Goal: Browse casually

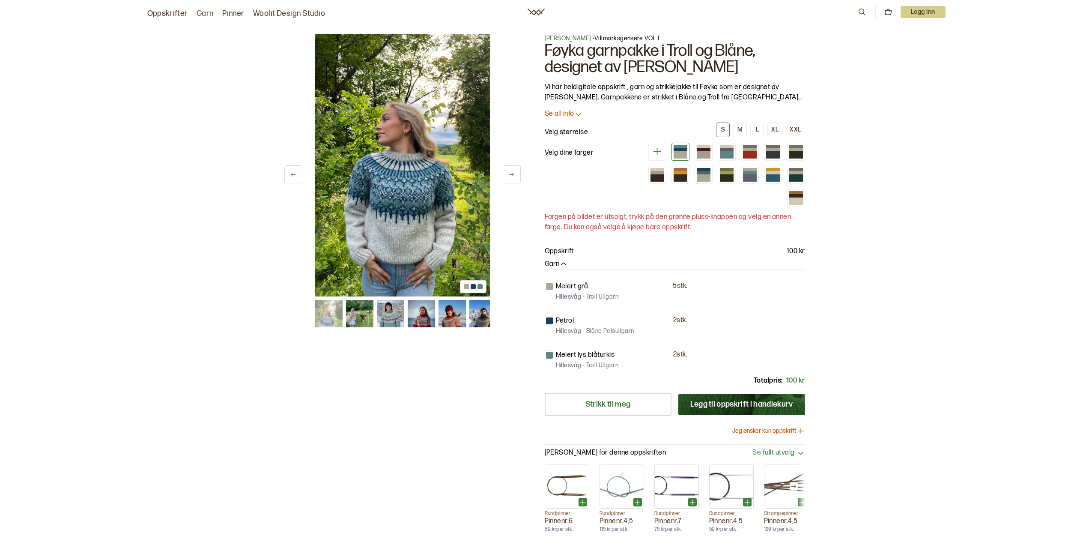
click at [427, 193] on img at bounding box center [402, 165] width 175 height 262
click at [517, 173] on button at bounding box center [512, 174] width 18 height 18
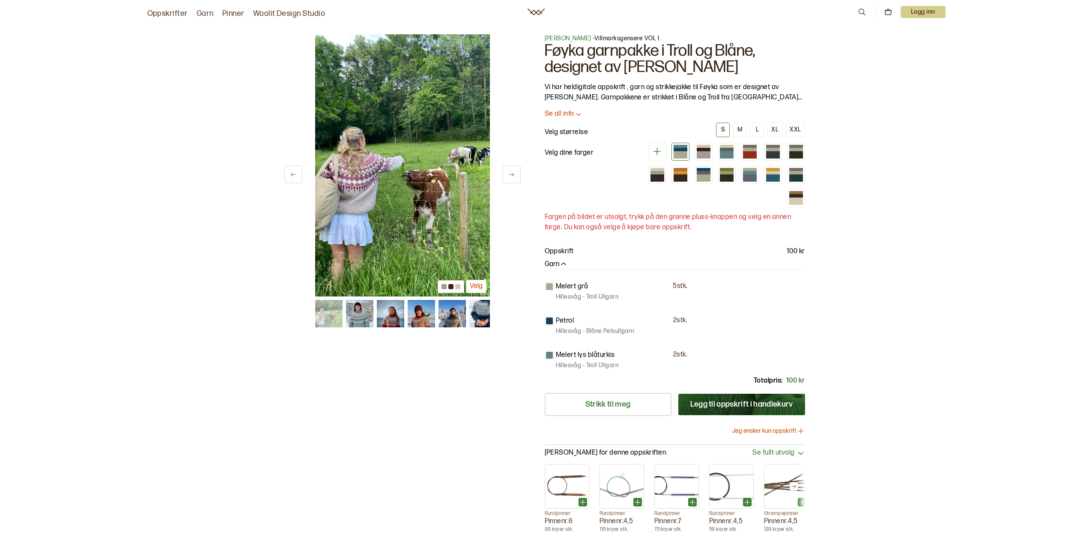
click at [517, 173] on button at bounding box center [512, 174] width 18 height 18
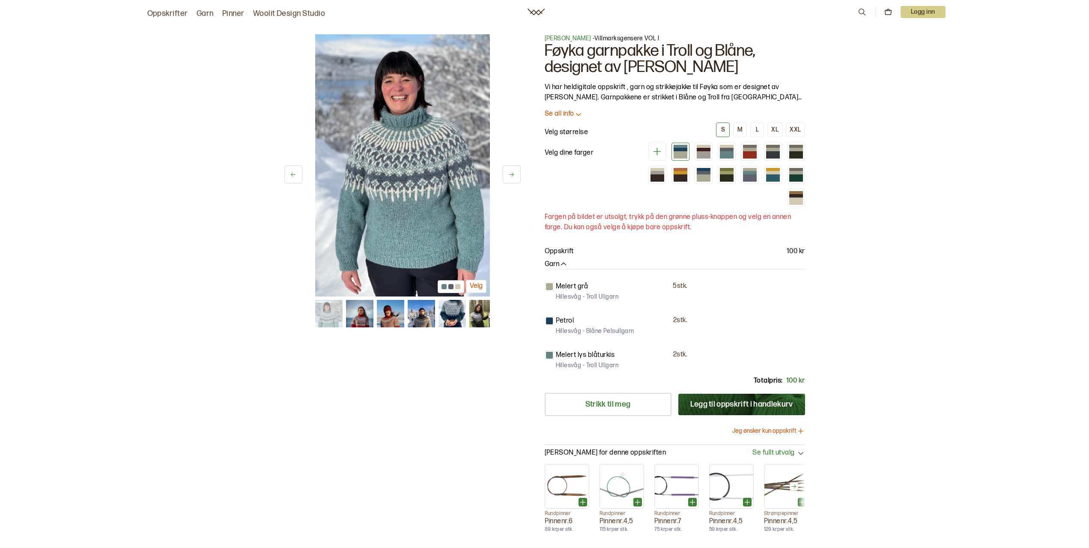
click at [517, 173] on button at bounding box center [512, 174] width 18 height 18
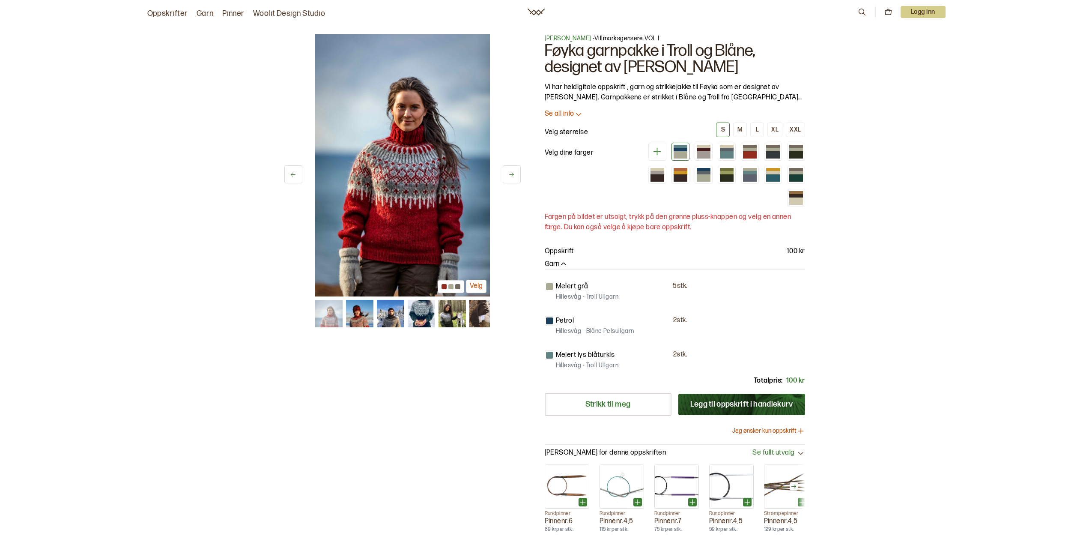
click at [517, 173] on button at bounding box center [512, 174] width 18 height 18
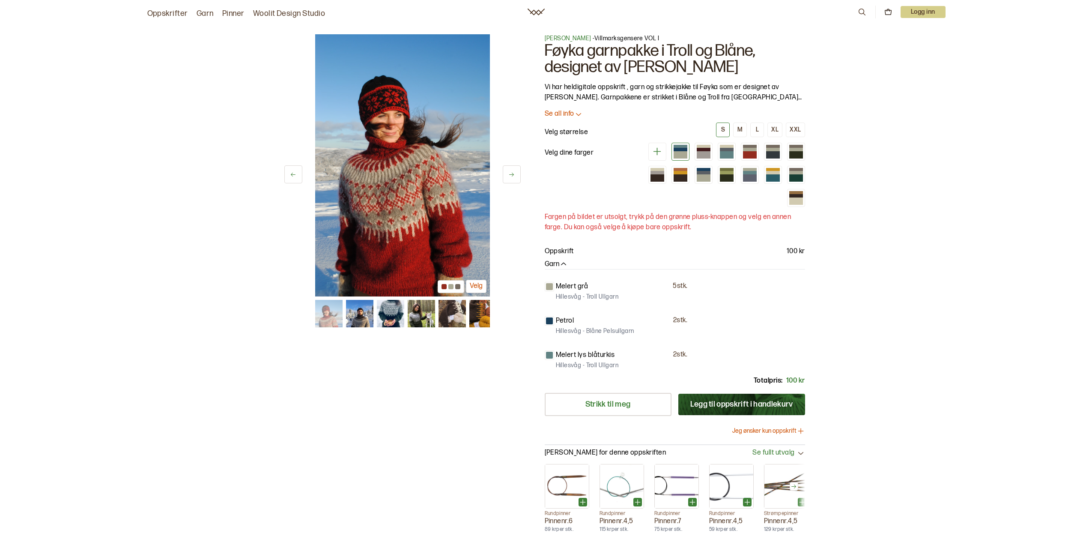
click at [517, 173] on button at bounding box center [512, 174] width 18 height 18
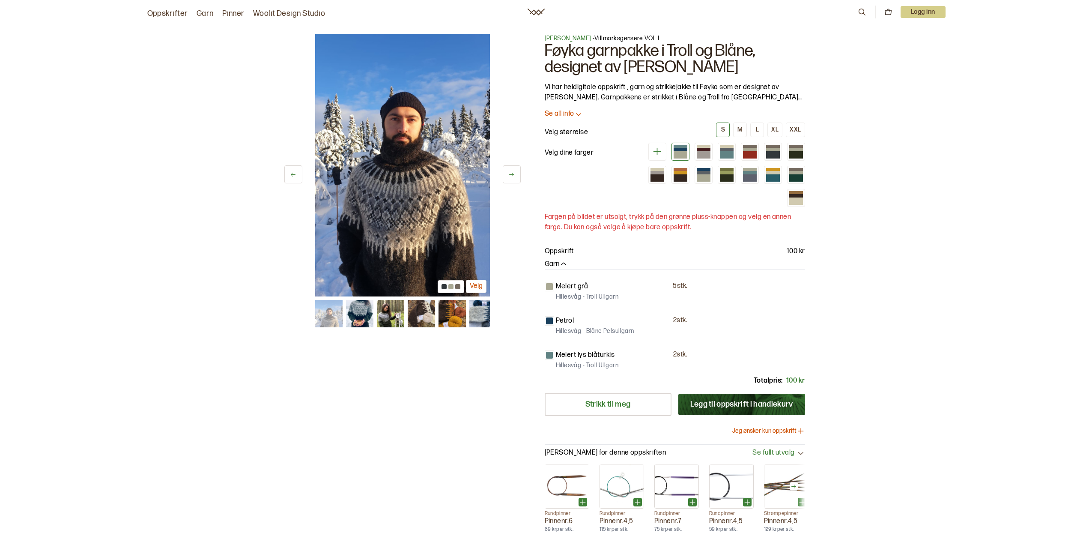
click at [517, 173] on button at bounding box center [512, 174] width 18 height 18
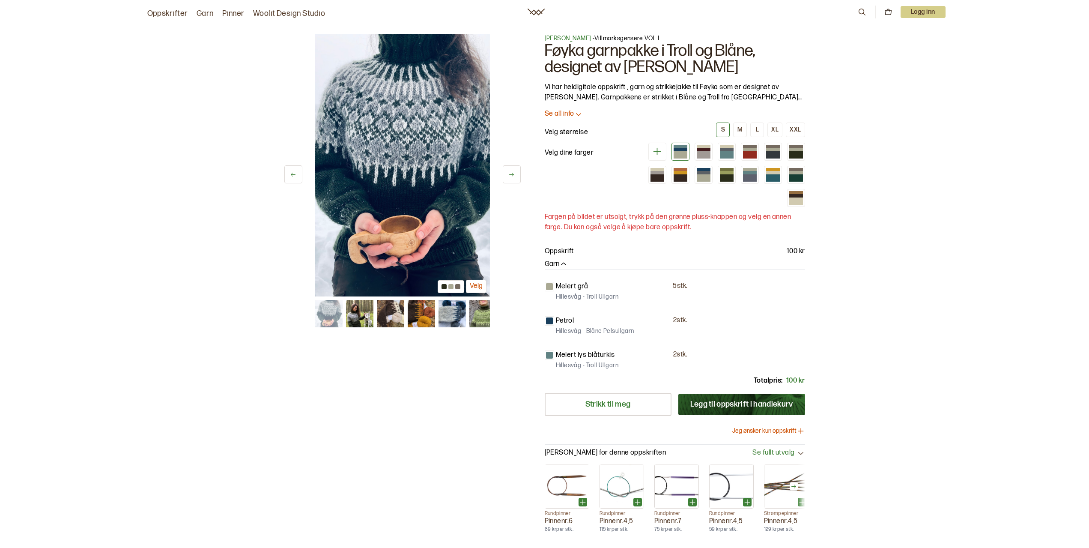
click at [517, 173] on button at bounding box center [512, 174] width 18 height 18
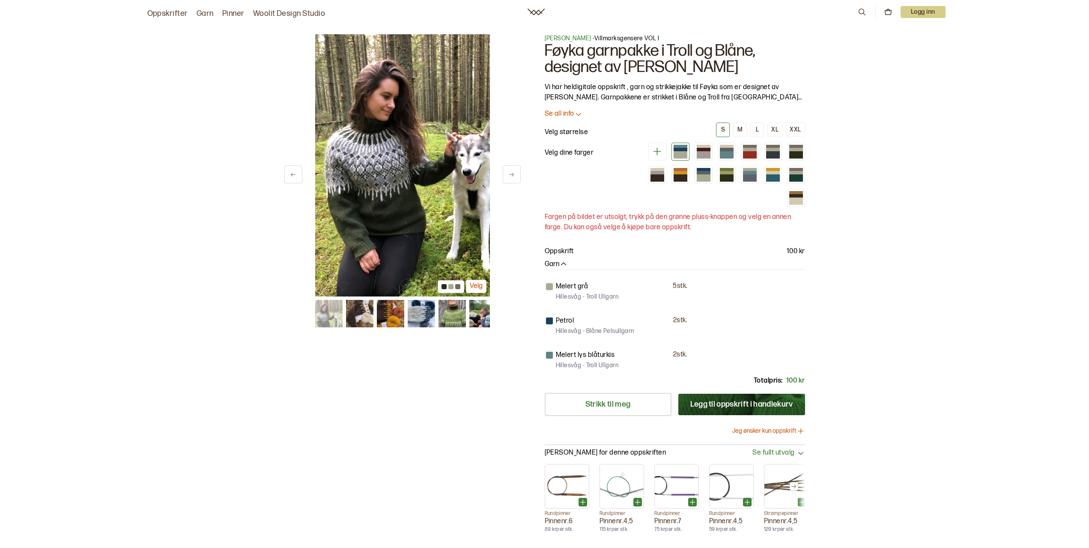
click at [517, 173] on button at bounding box center [512, 174] width 18 height 18
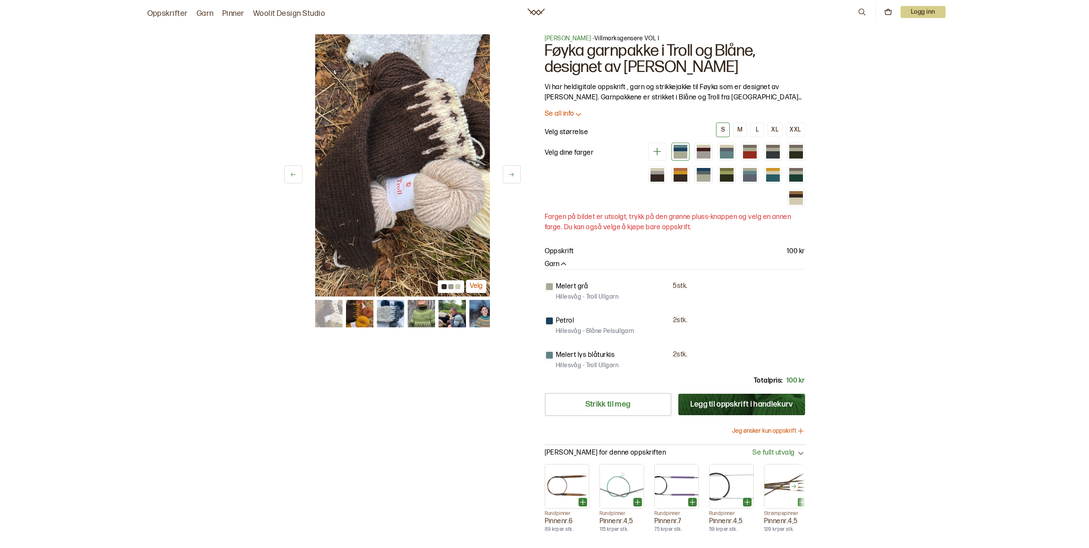
click at [517, 173] on button at bounding box center [512, 174] width 18 height 18
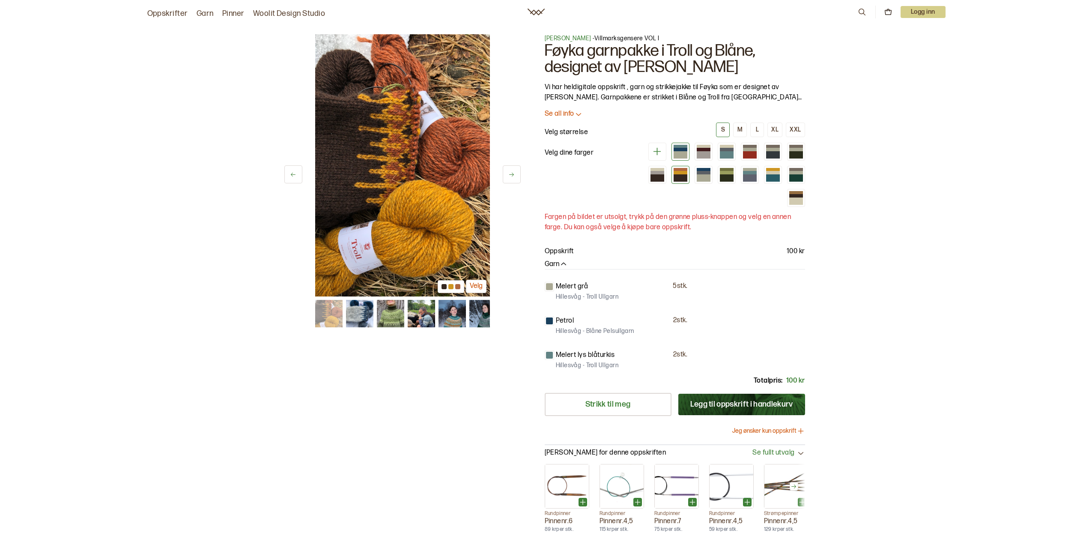
click at [687, 175] on div at bounding box center [681, 177] width 14 height 7
click at [457, 319] on img at bounding box center [451, 313] width 27 height 27
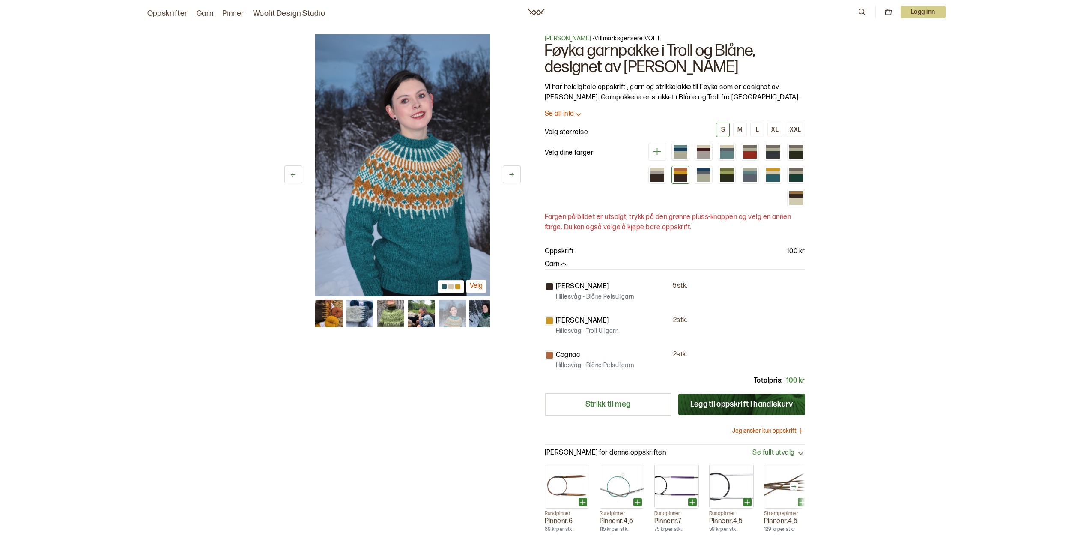
click at [479, 316] on img at bounding box center [482, 313] width 27 height 27
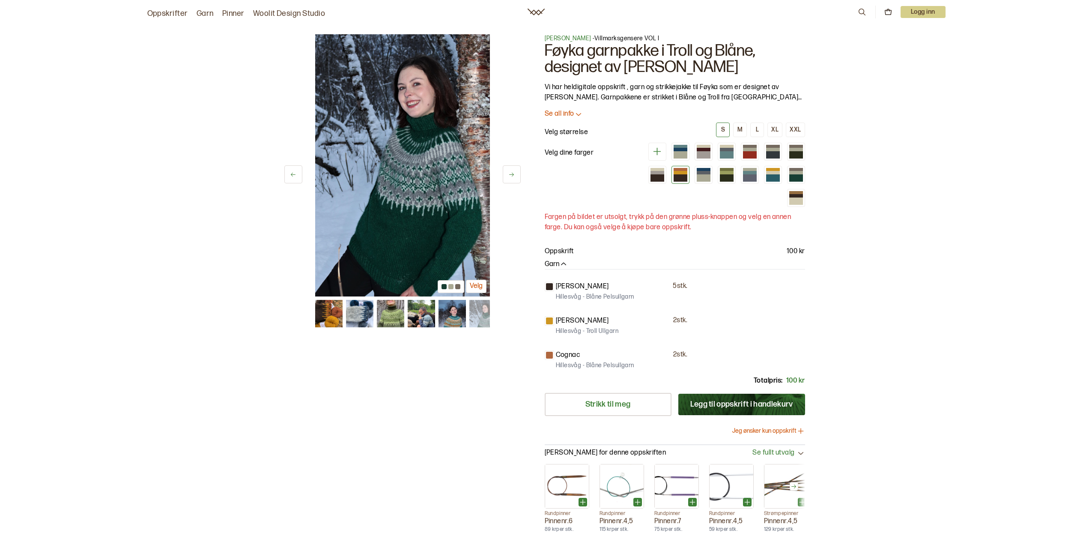
click at [394, 317] on img at bounding box center [390, 313] width 27 height 27
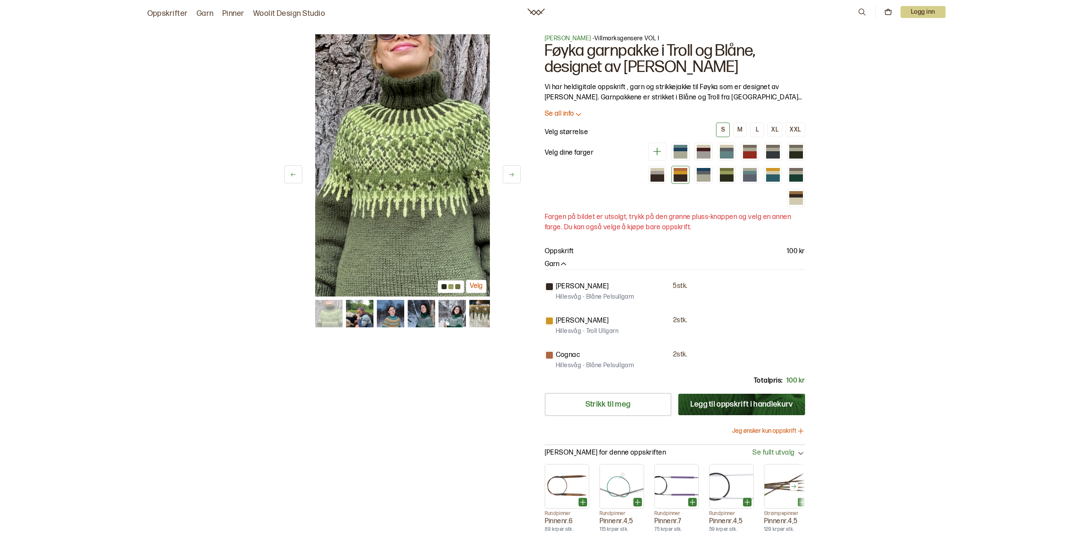
click at [365, 314] on img at bounding box center [359, 313] width 27 height 27
